Goal: Task Accomplishment & Management: Manage account settings

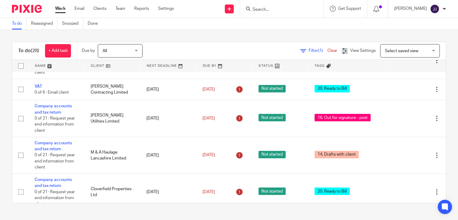
scroll to position [89, 0]
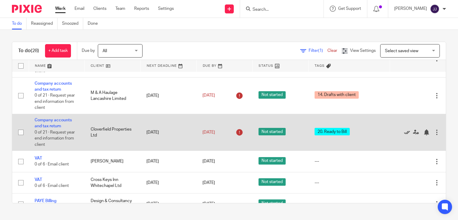
click at [404, 133] on icon at bounding box center [407, 132] width 6 height 6
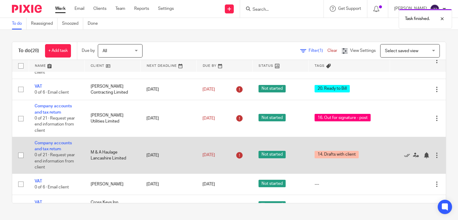
scroll to position [60, 0]
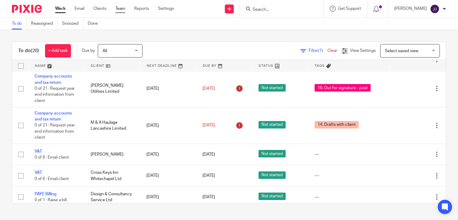
click at [122, 9] on link "Team" at bounding box center [120, 9] width 10 height 6
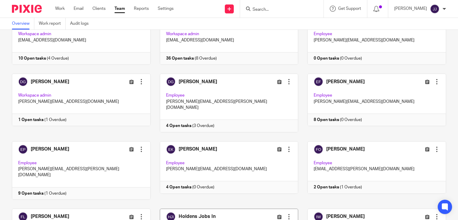
scroll to position [179, 0]
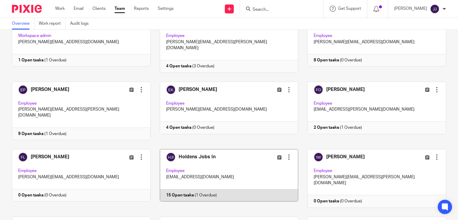
click at [218, 153] on link at bounding box center [225, 178] width 148 height 58
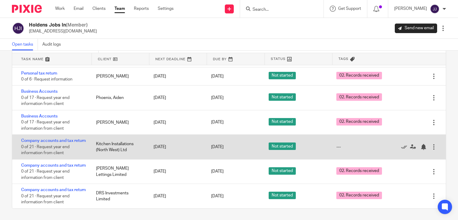
scroll to position [190, 0]
click at [410, 144] on icon at bounding box center [413, 147] width 6 height 6
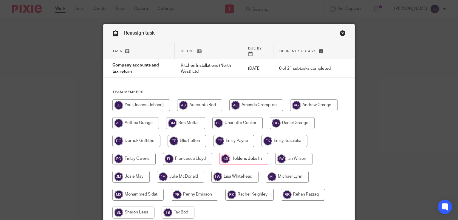
click at [143, 135] on input "radio" at bounding box center [136, 141] width 48 height 12
radio input "true"
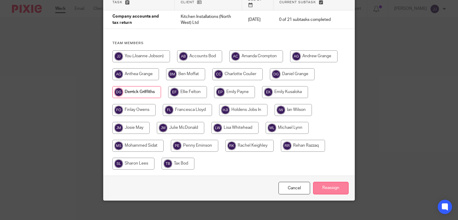
click at [323, 182] on input "Reassign" at bounding box center [330, 188] width 35 height 13
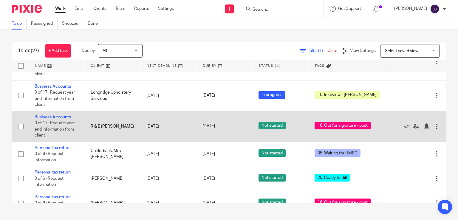
scroll to position [596, 0]
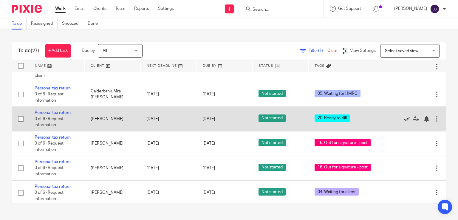
click at [404, 122] on icon at bounding box center [407, 119] width 6 height 6
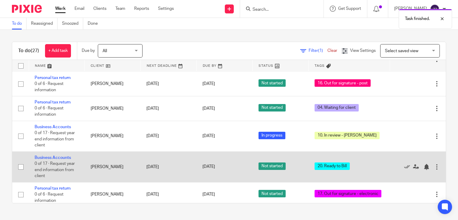
scroll to position [672, 0]
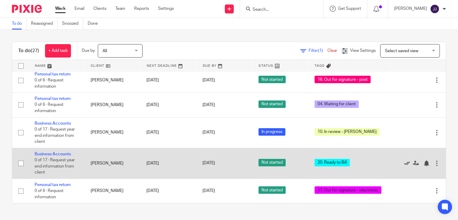
click at [404, 162] on icon at bounding box center [407, 163] width 6 height 6
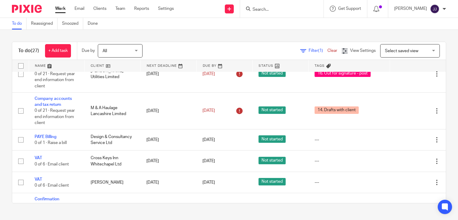
scroll to position [0, 0]
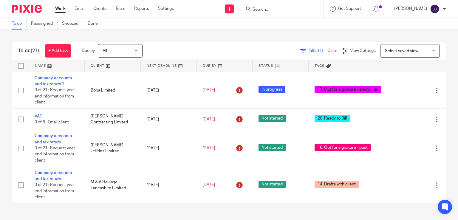
click at [282, 9] on input "Search" at bounding box center [279, 9] width 54 height 5
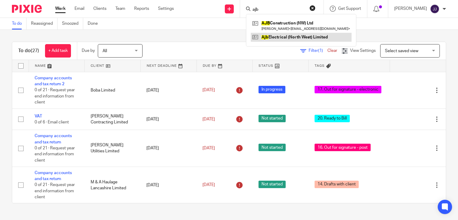
type input "ajb"
click at [285, 38] on link at bounding box center [301, 37] width 101 height 9
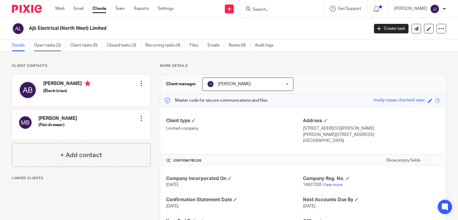
click at [51, 45] on link "Open tasks (2)" at bounding box center [50, 46] width 32 height 12
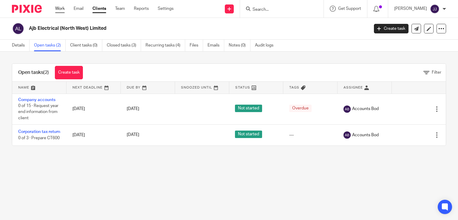
click at [58, 11] on link "Work" at bounding box center [60, 9] width 10 height 6
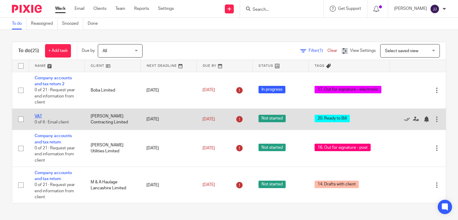
click at [37, 116] on link "VAT" at bounding box center [38, 116] width 7 height 4
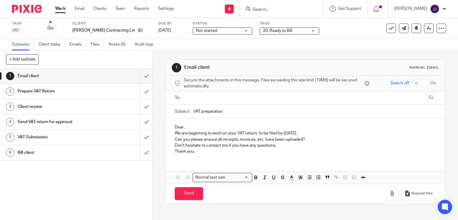
click at [272, 29] on span "20. Ready to Bill" at bounding box center [285, 31] width 45 height 6
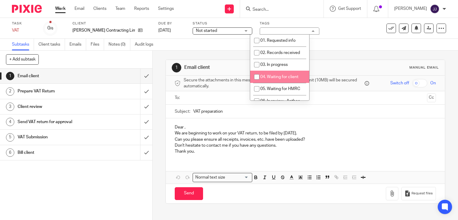
click at [277, 76] on span "04. Waiting for client" at bounding box center [279, 77] width 38 height 4
checkbox input "true"
click at [65, 8] on link "Work" at bounding box center [60, 9] width 10 height 6
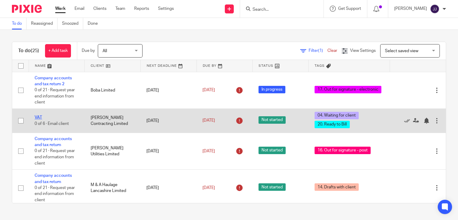
click at [39, 118] on link "VAT" at bounding box center [38, 117] width 7 height 4
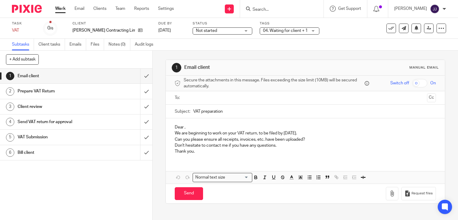
click at [272, 32] on span "04. Waiting for client + 1" at bounding box center [285, 31] width 45 height 4
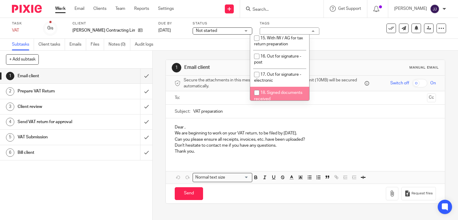
scroll to position [268, 0]
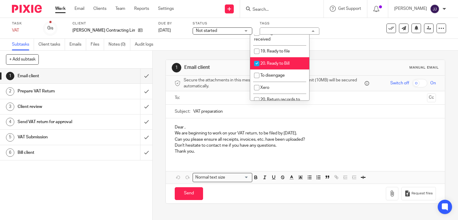
click at [272, 57] on li "20. Ready to Bill" at bounding box center [279, 63] width 59 height 12
checkbox input "false"
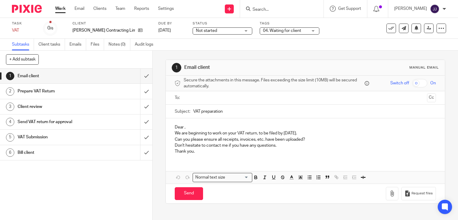
click at [58, 8] on link "Work" at bounding box center [60, 9] width 10 height 6
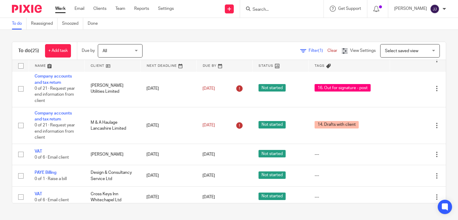
scroll to position [119, 0]
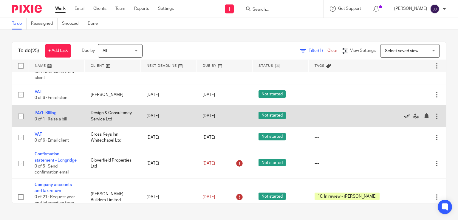
click at [404, 115] on icon at bounding box center [407, 116] width 6 height 6
